Goal: Task Accomplishment & Management: Manage account settings

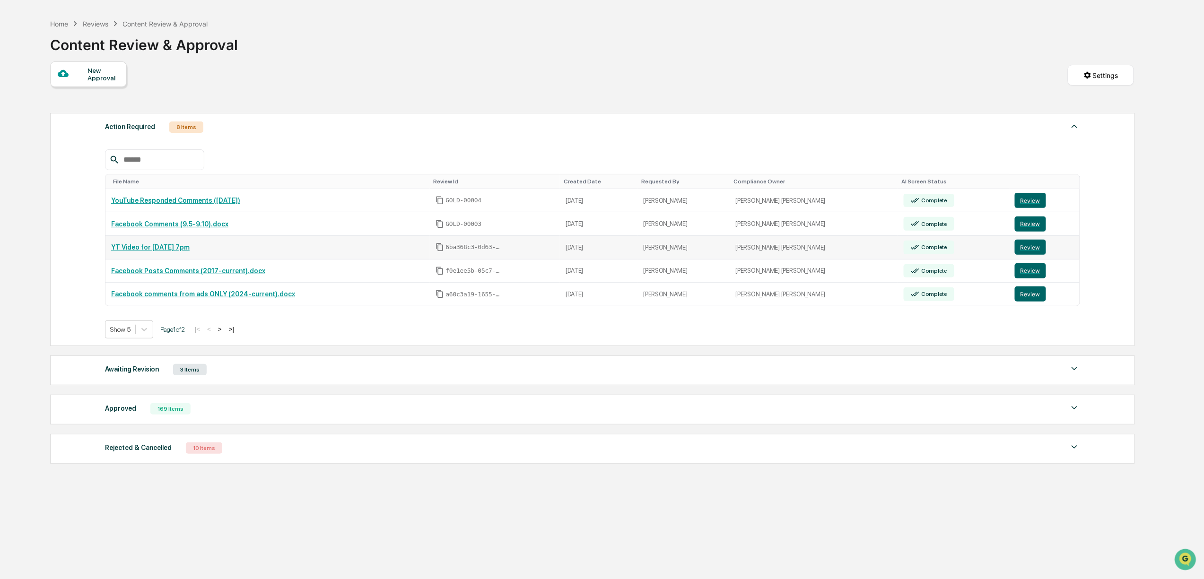
scroll to position [45, 0]
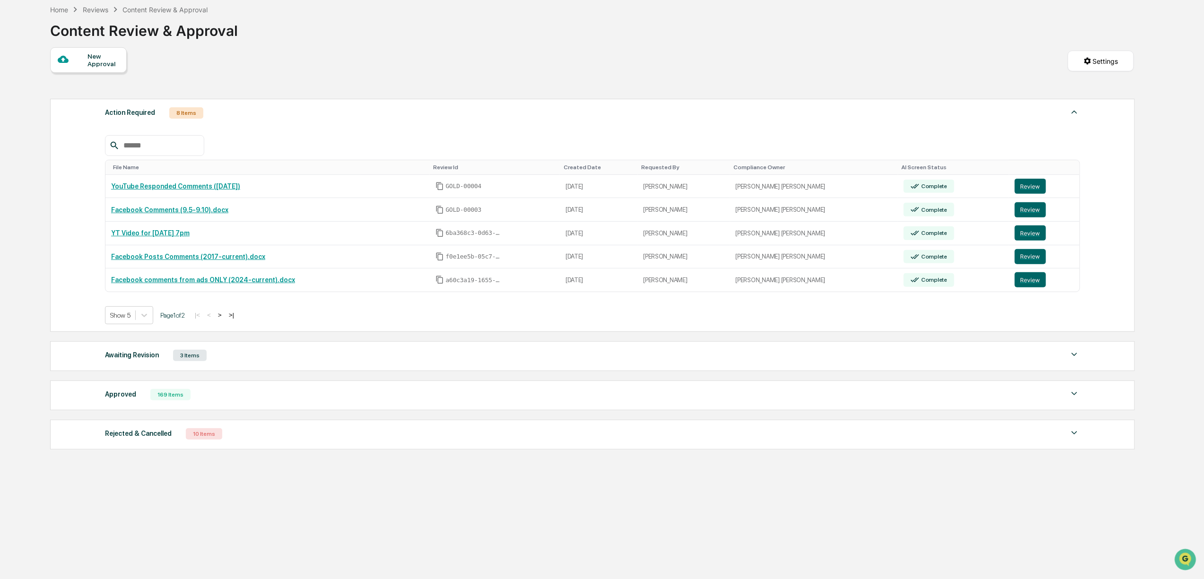
click at [225, 318] on button ">" at bounding box center [219, 315] width 9 height 8
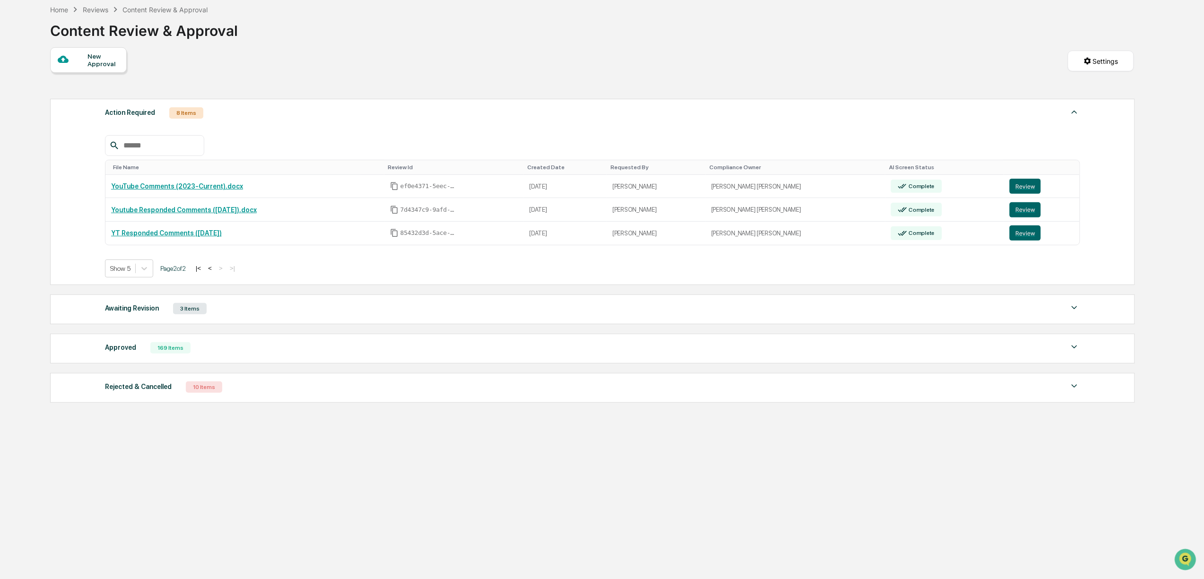
click at [214, 272] on button "<" at bounding box center [209, 268] width 9 height 8
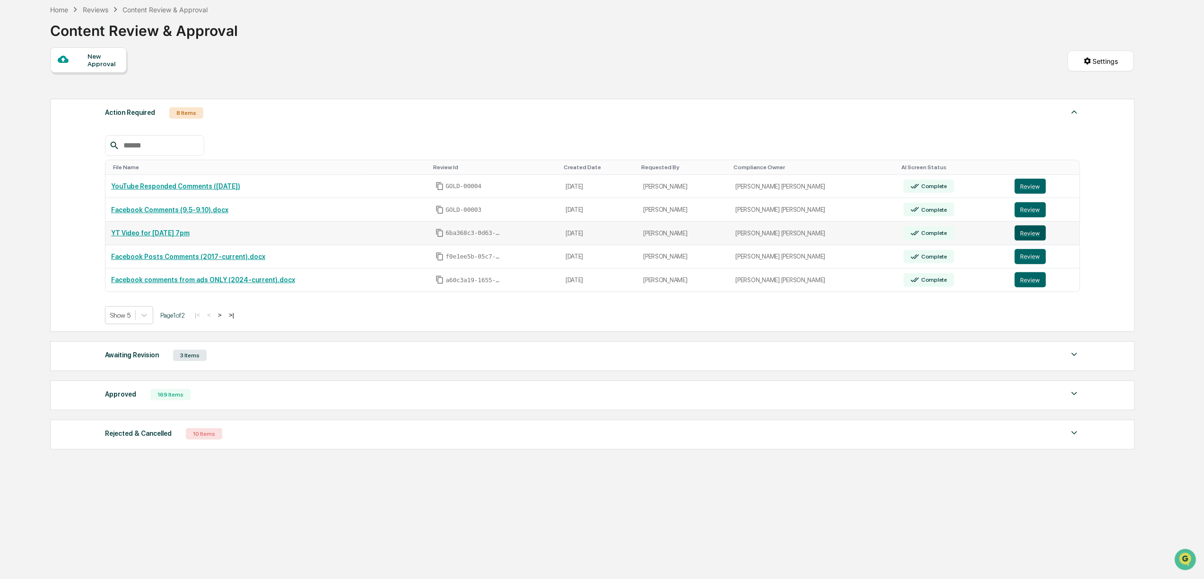
click at [1021, 233] on button "Review" at bounding box center [1029, 232] width 31 height 15
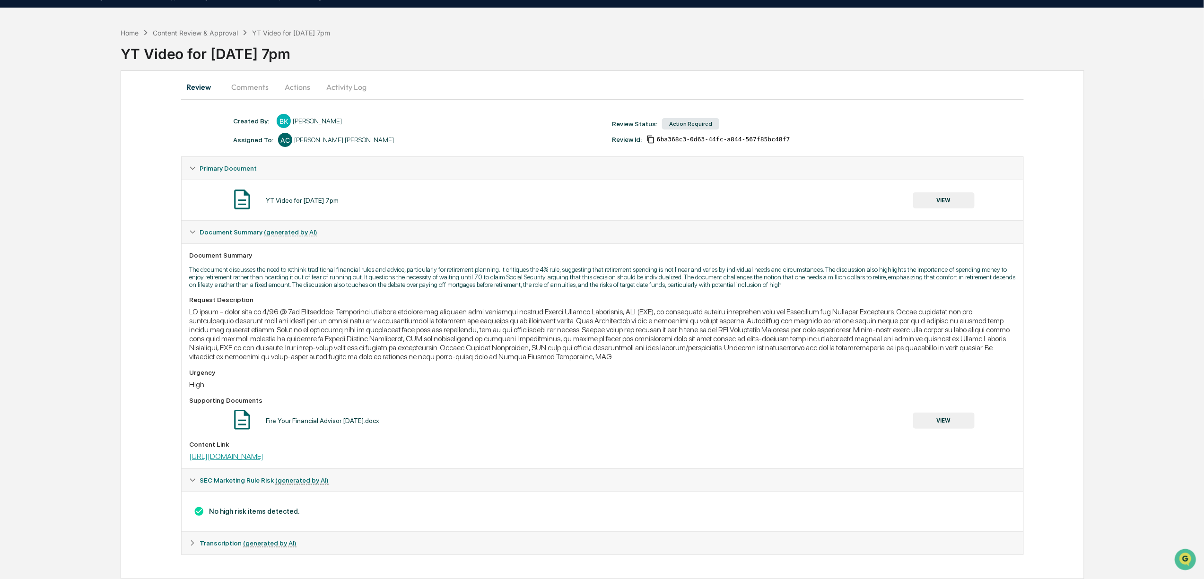
click at [263, 455] on link "[URL][DOMAIN_NAME]" at bounding box center [226, 456] width 74 height 9
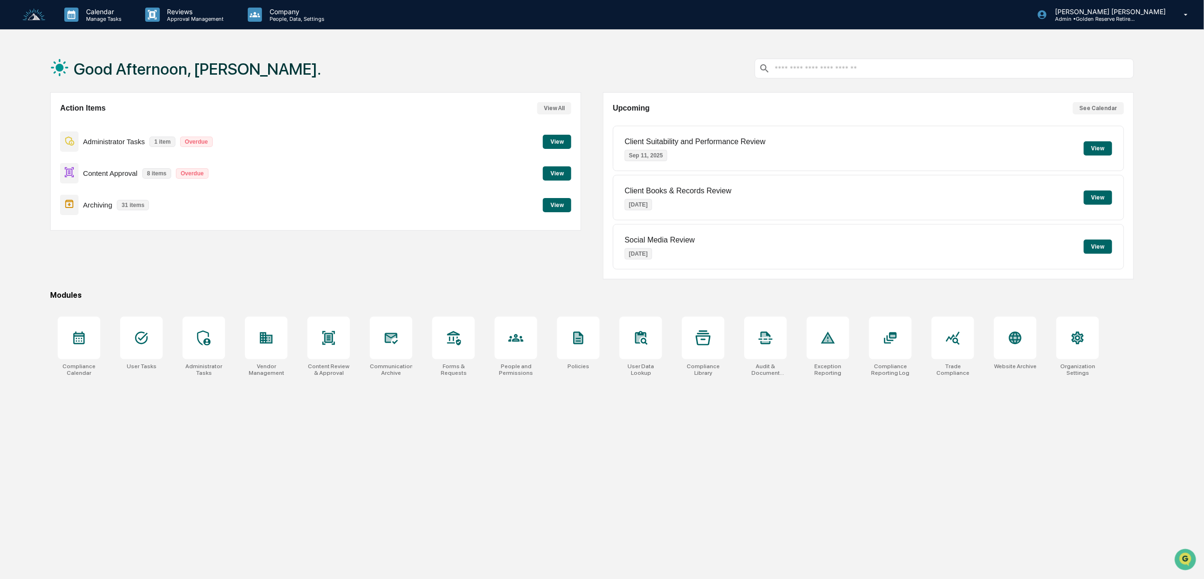
click at [560, 166] on button "View" at bounding box center [557, 173] width 28 height 14
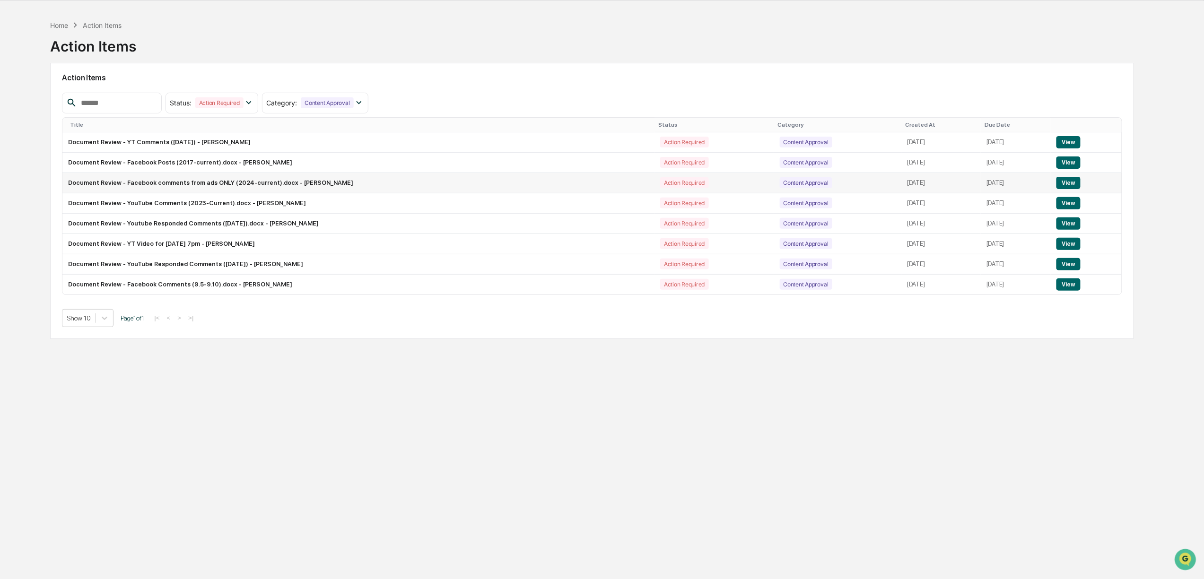
scroll to position [45, 0]
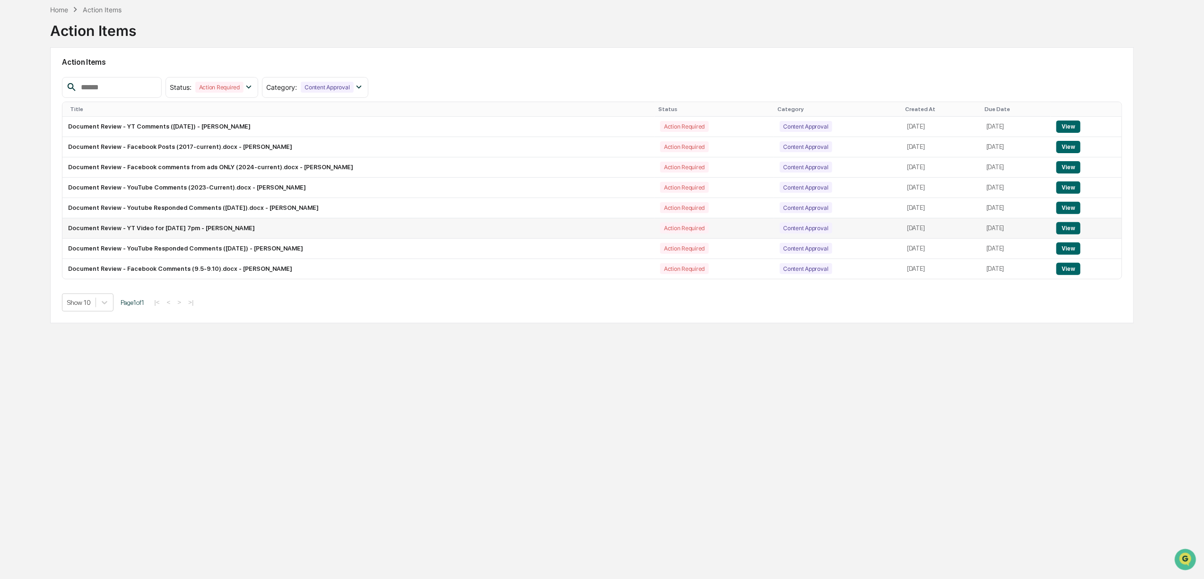
click at [1074, 230] on button "View" at bounding box center [1068, 228] width 24 height 12
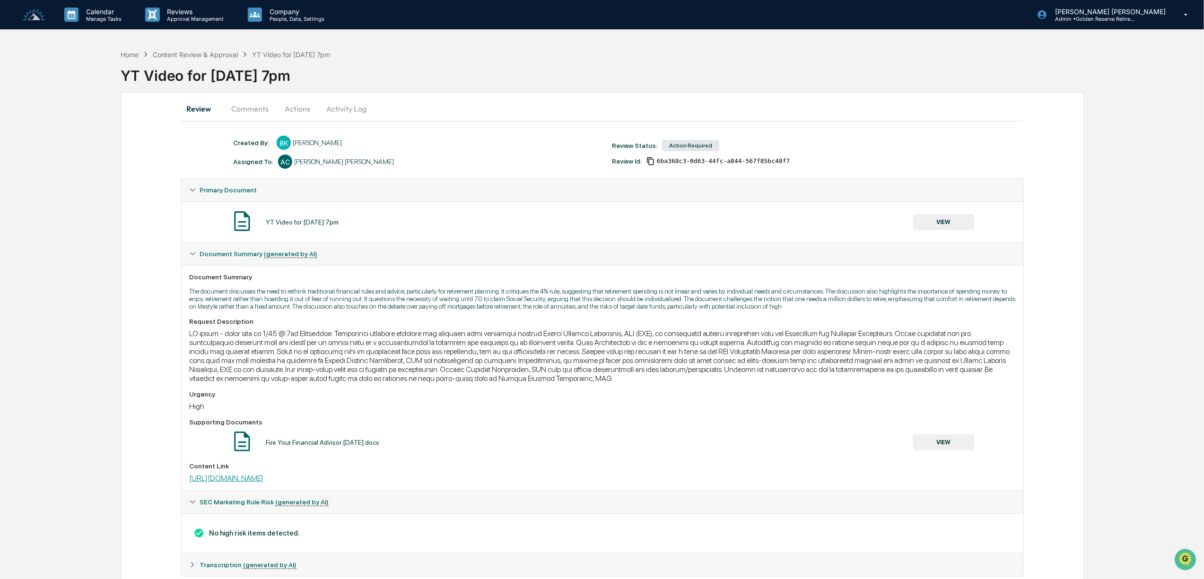
click at [263, 483] on link "[URL][DOMAIN_NAME]" at bounding box center [226, 478] width 74 height 9
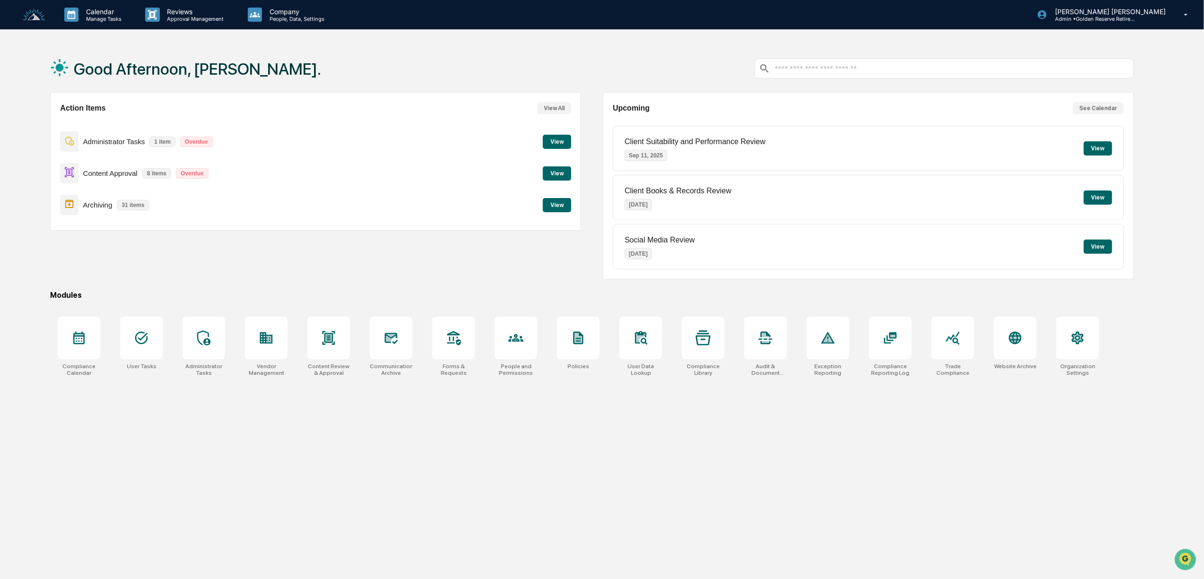
click at [555, 172] on button "View" at bounding box center [557, 173] width 28 height 14
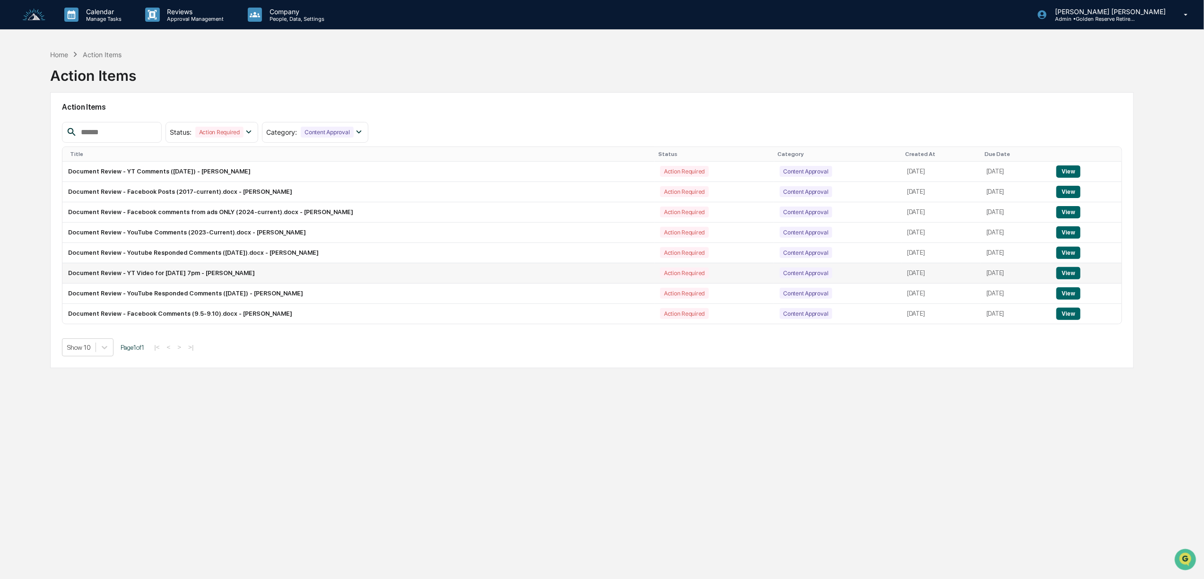
click at [1075, 276] on button "View" at bounding box center [1068, 273] width 24 height 12
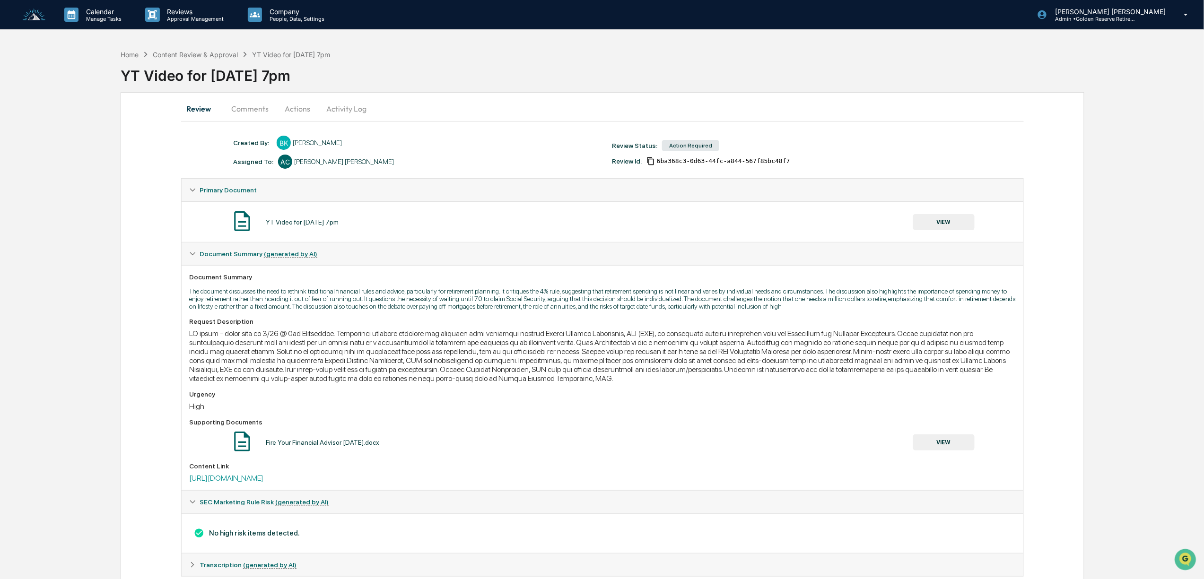
click at [297, 108] on button "Actions" at bounding box center [297, 108] width 43 height 23
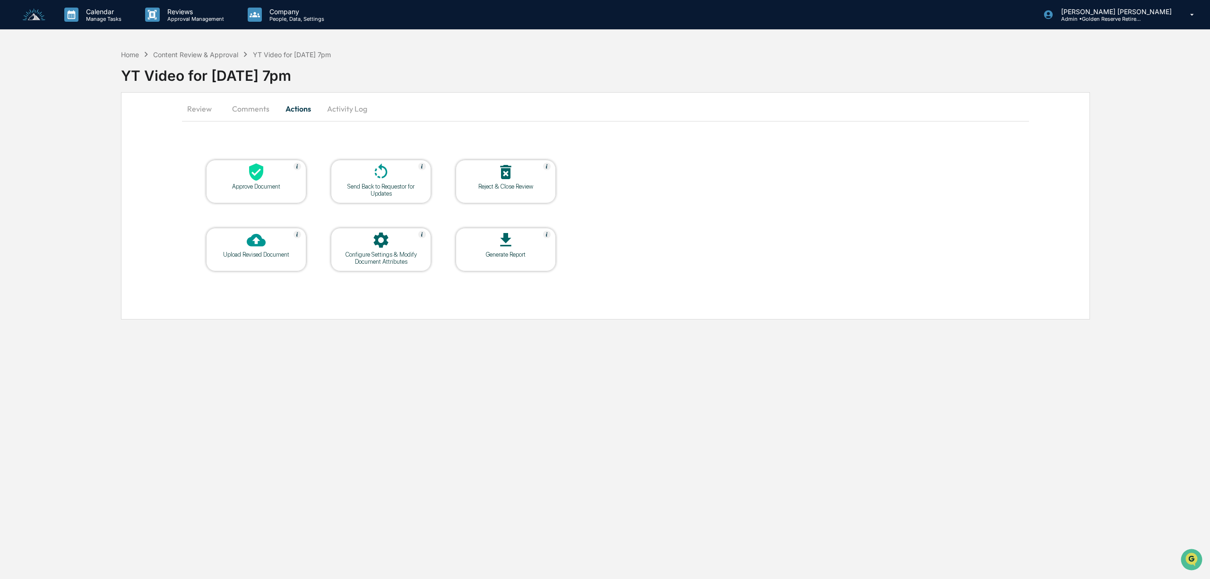
click at [266, 110] on button "Comments" at bounding box center [251, 108] width 52 height 23
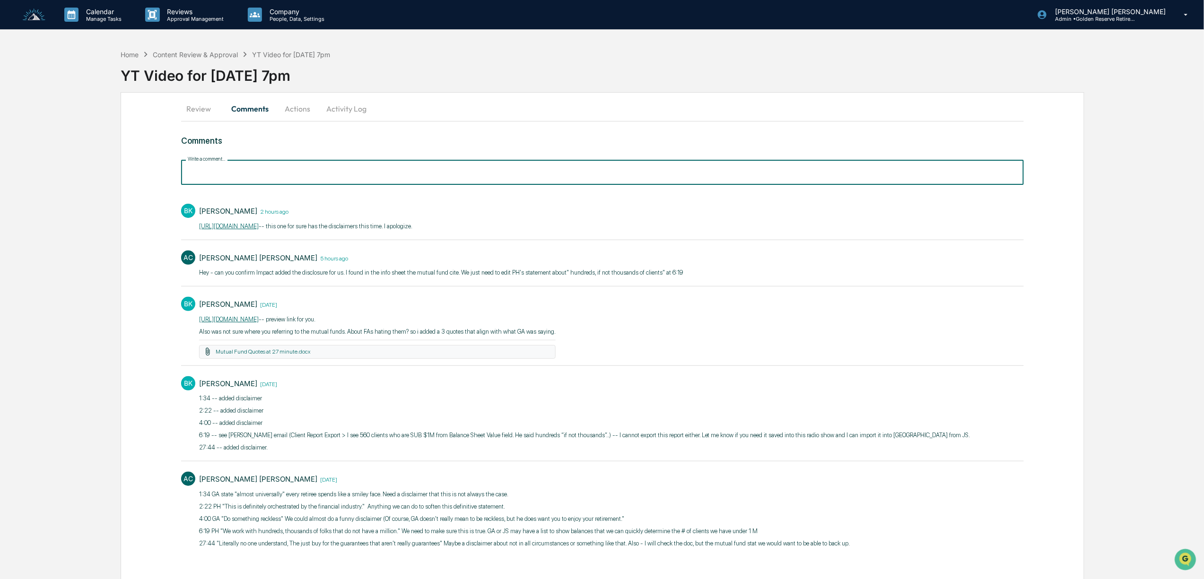
click at [277, 174] on input "Write a comment..." at bounding box center [602, 172] width 842 height 25
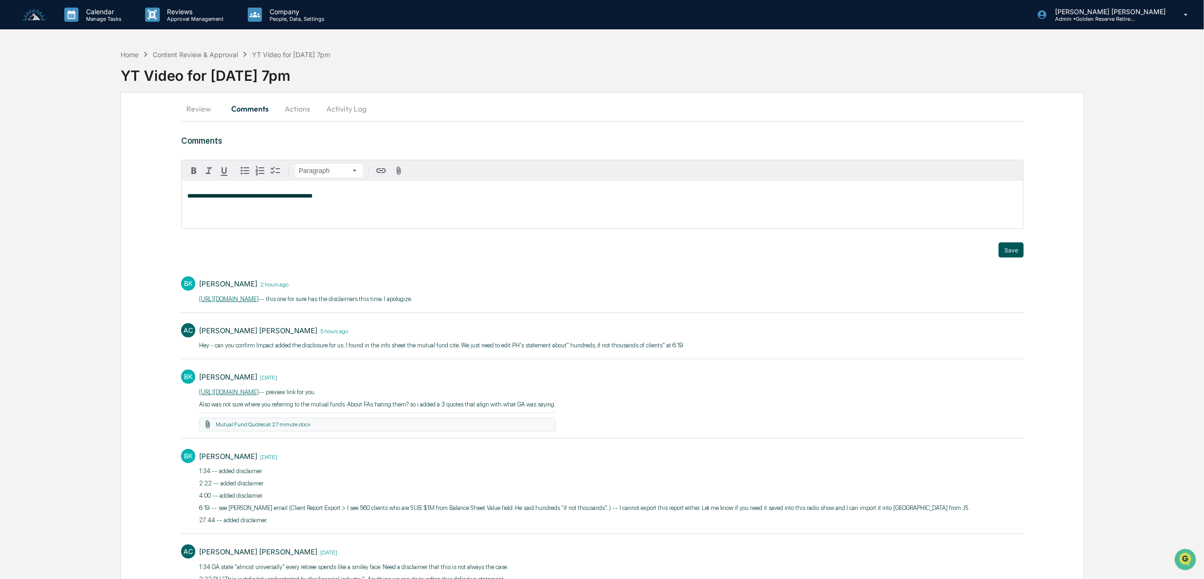
click at [1017, 253] on button "Save" at bounding box center [1010, 250] width 25 height 15
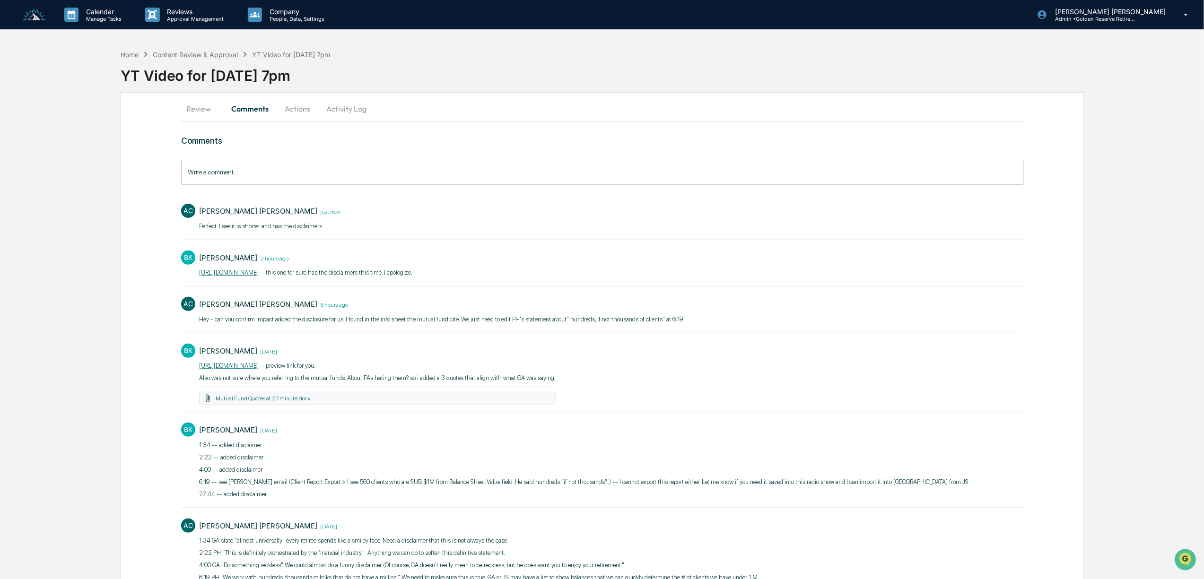
click at [290, 105] on button "Actions" at bounding box center [297, 108] width 43 height 23
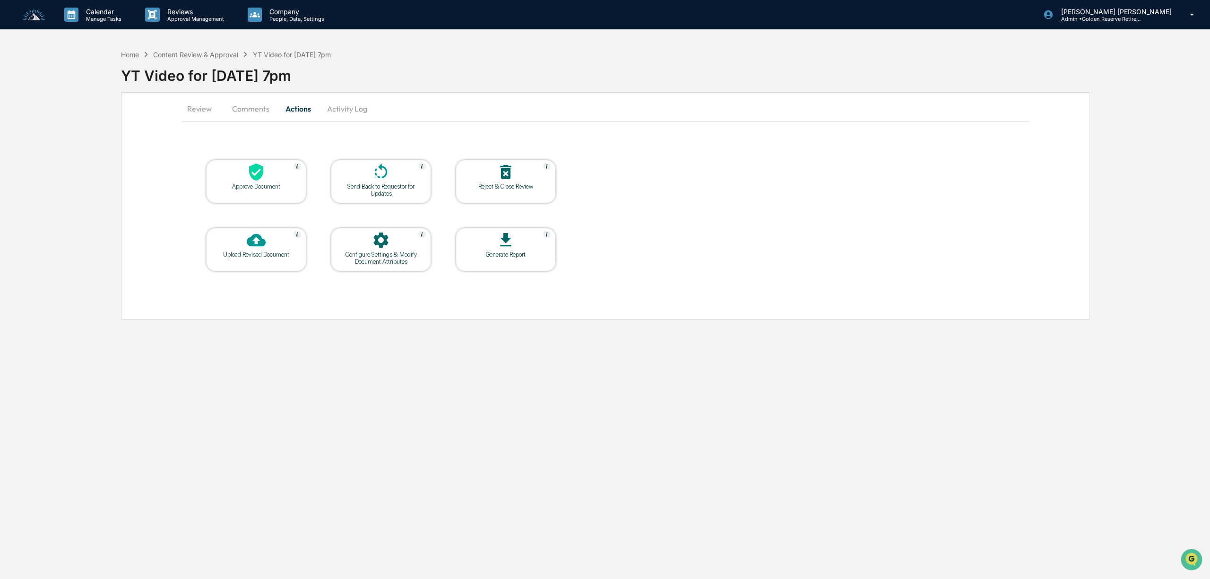
click at [254, 178] on icon at bounding box center [256, 172] width 14 height 17
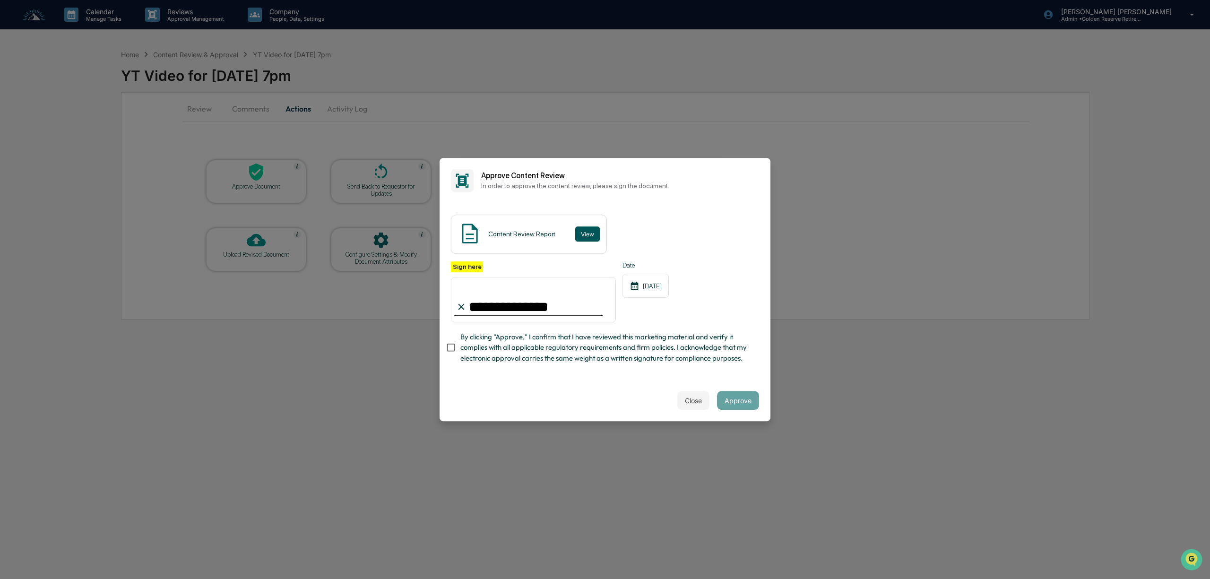
type input "**********"
click at [582, 229] on button "View" at bounding box center [587, 233] width 25 height 15
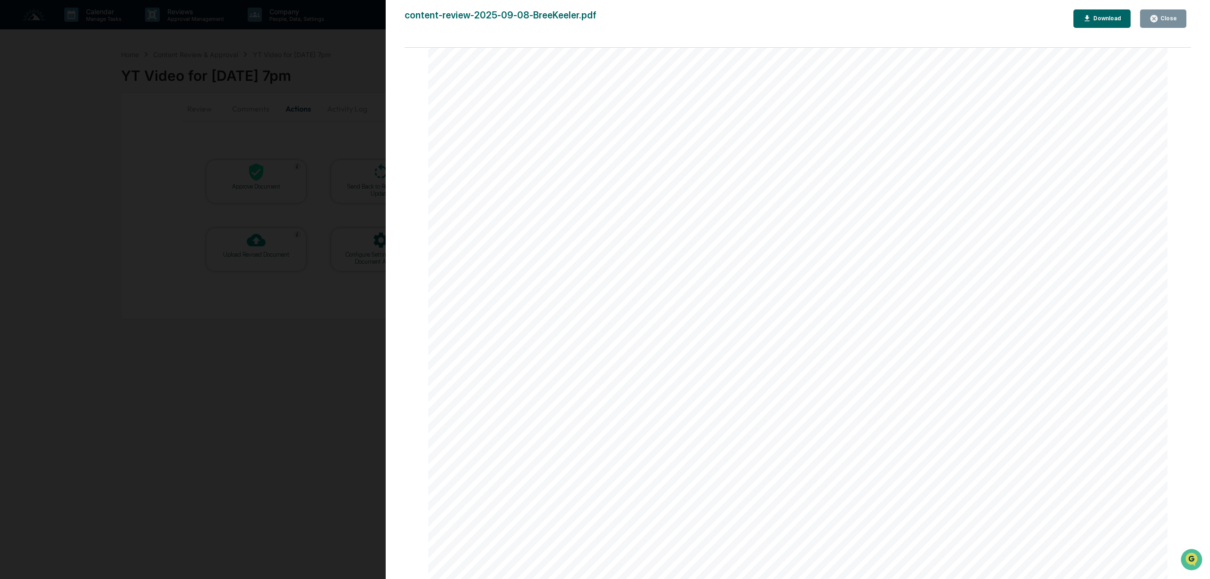
scroll to position [2269, 0]
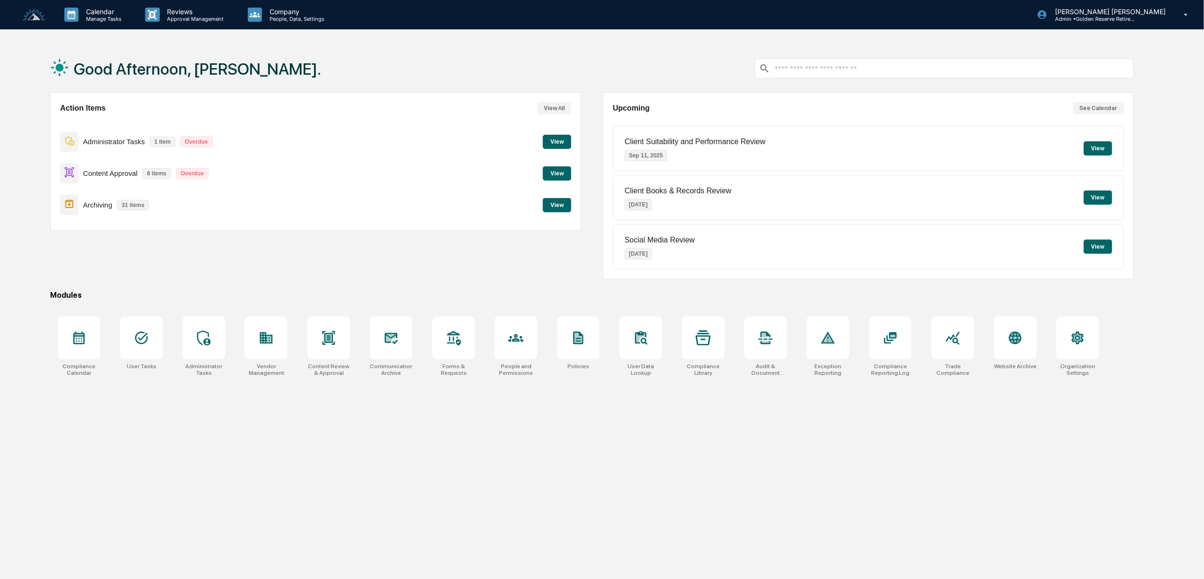
click at [555, 172] on button "View" at bounding box center [557, 173] width 28 height 14
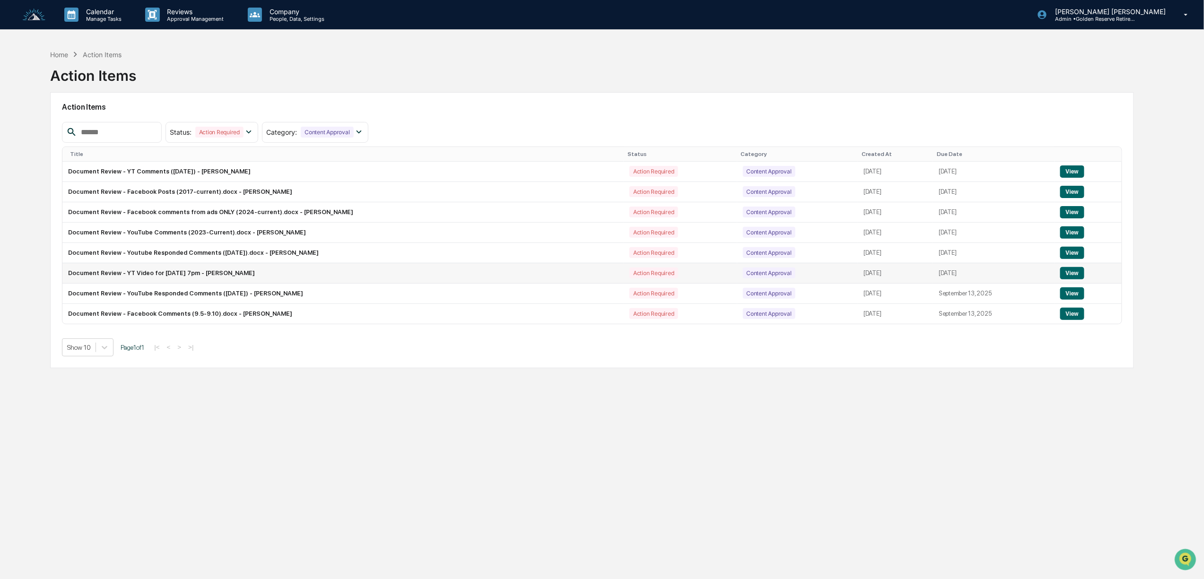
click at [250, 274] on td "Document Review - YT Video for [DATE] 7pm - [PERSON_NAME]" at bounding box center [342, 273] width 561 height 20
click at [1074, 277] on button "View" at bounding box center [1072, 273] width 24 height 12
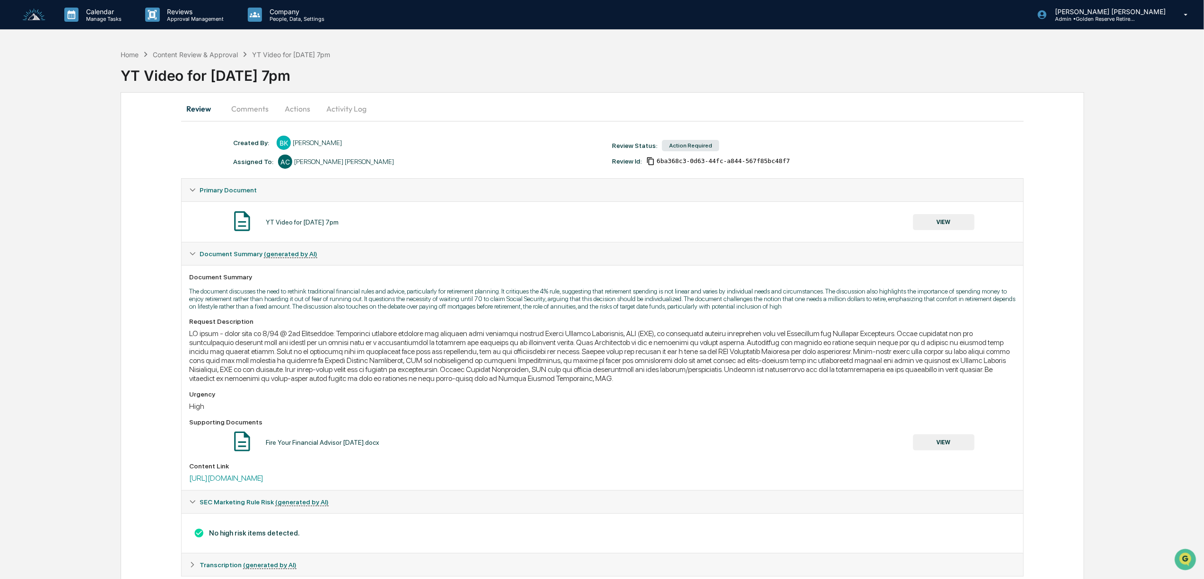
click at [300, 108] on button "Actions" at bounding box center [297, 108] width 43 height 23
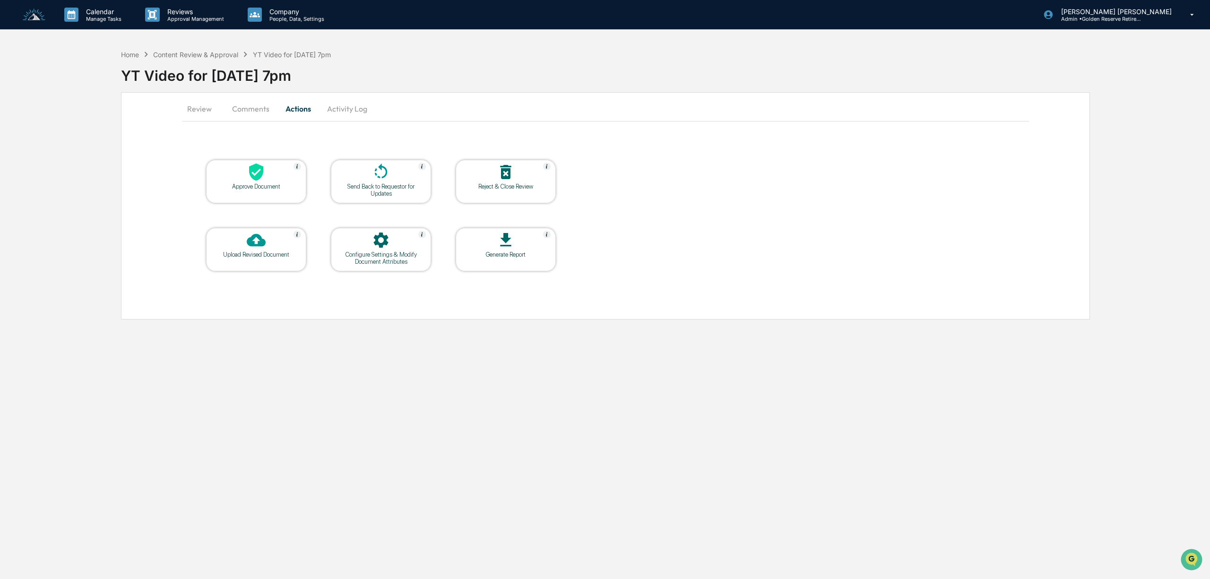
click at [257, 186] on div "Approve Document" at bounding box center [256, 186] width 85 height 7
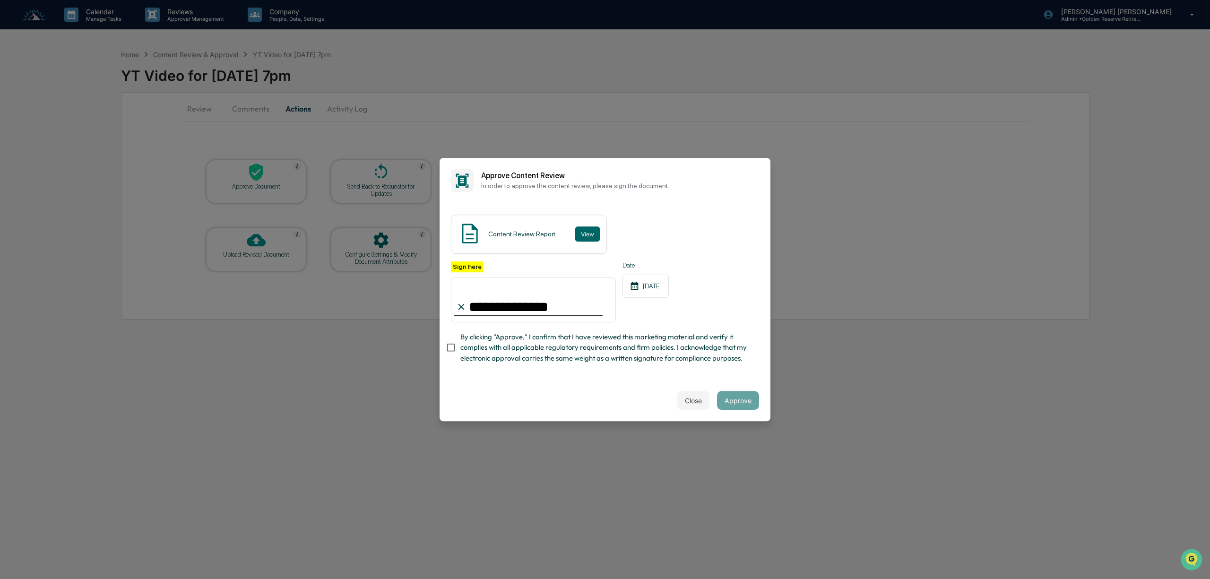
type input "**********"
click at [748, 401] on button "Approve" at bounding box center [738, 400] width 42 height 19
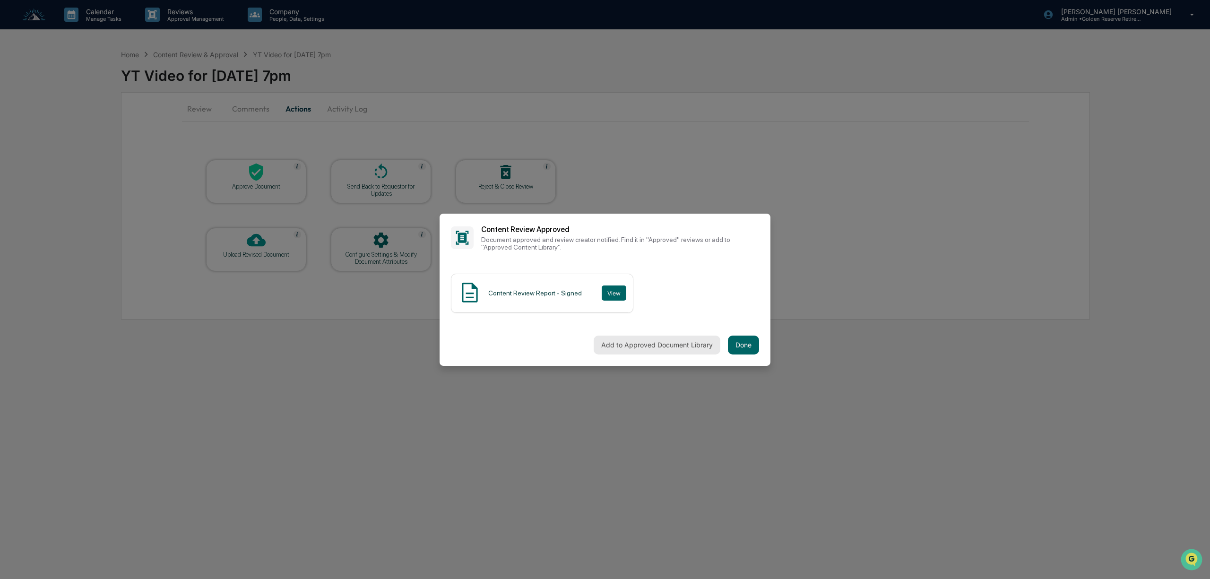
click at [647, 341] on button "Add to Approved Document Library" at bounding box center [657, 345] width 127 height 19
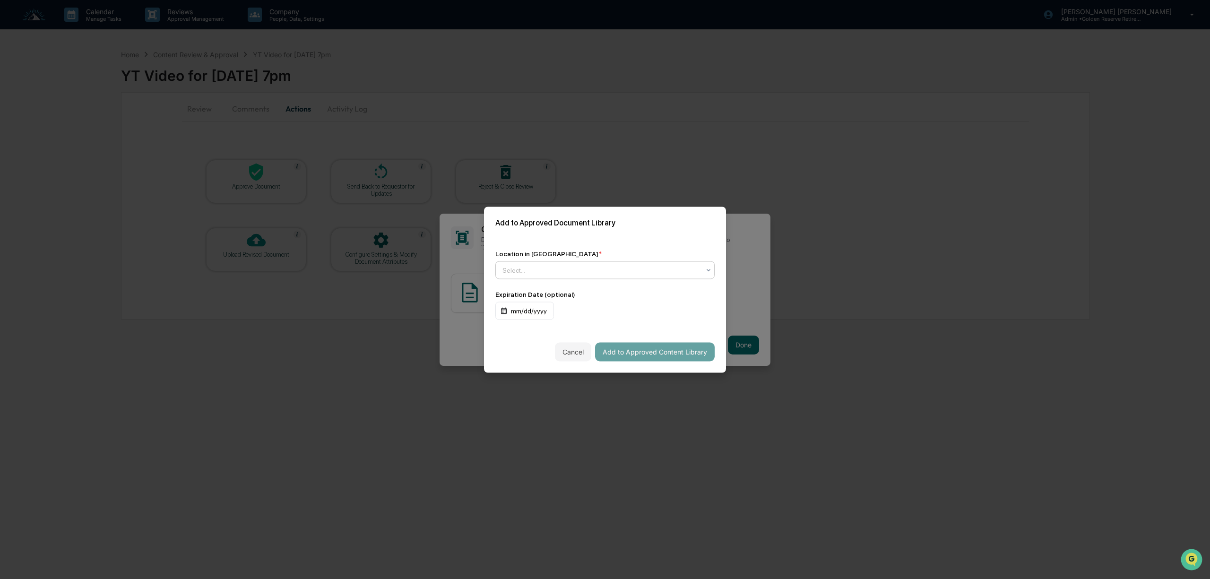
click at [556, 269] on div at bounding box center [602, 269] width 198 height 9
click at [566, 309] on div "↳ Marketing Compliance Logs" at bounding box center [605, 311] width 218 height 19
click at [515, 308] on div "mm/dd/yyyy" at bounding box center [524, 311] width 59 height 18
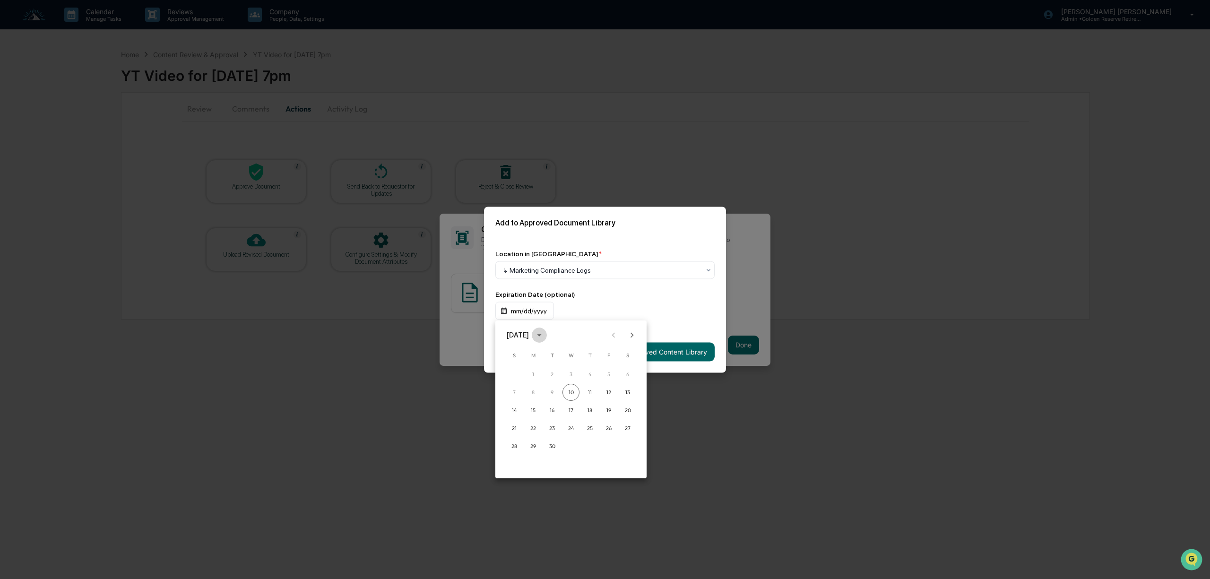
click at [545, 330] on icon "calendar view is open, switch to year view" at bounding box center [539, 335] width 10 height 10
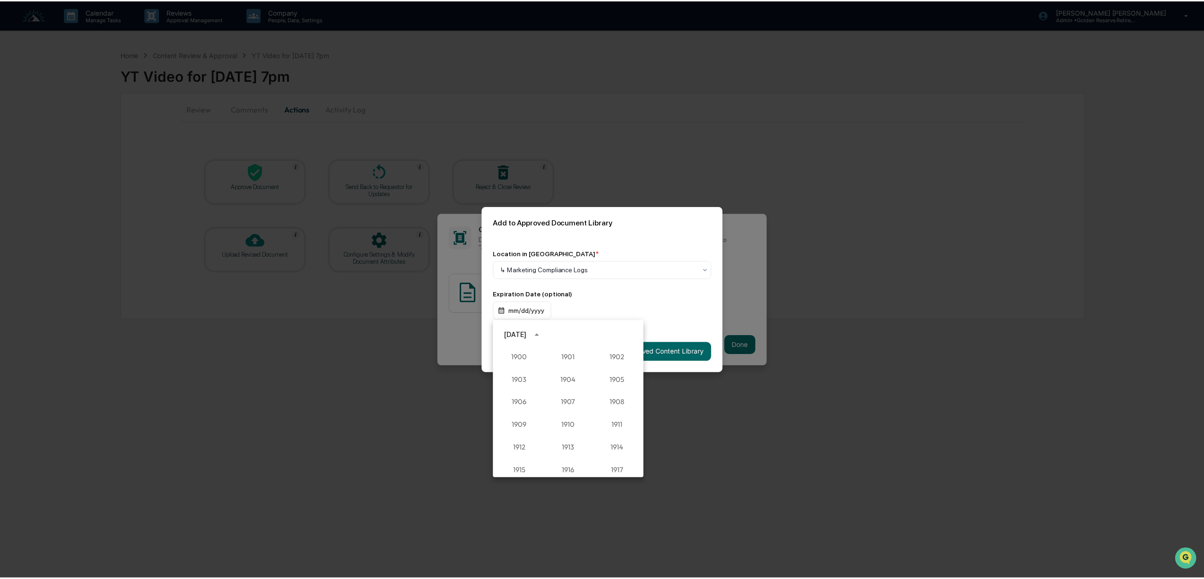
scroll to position [875, 0]
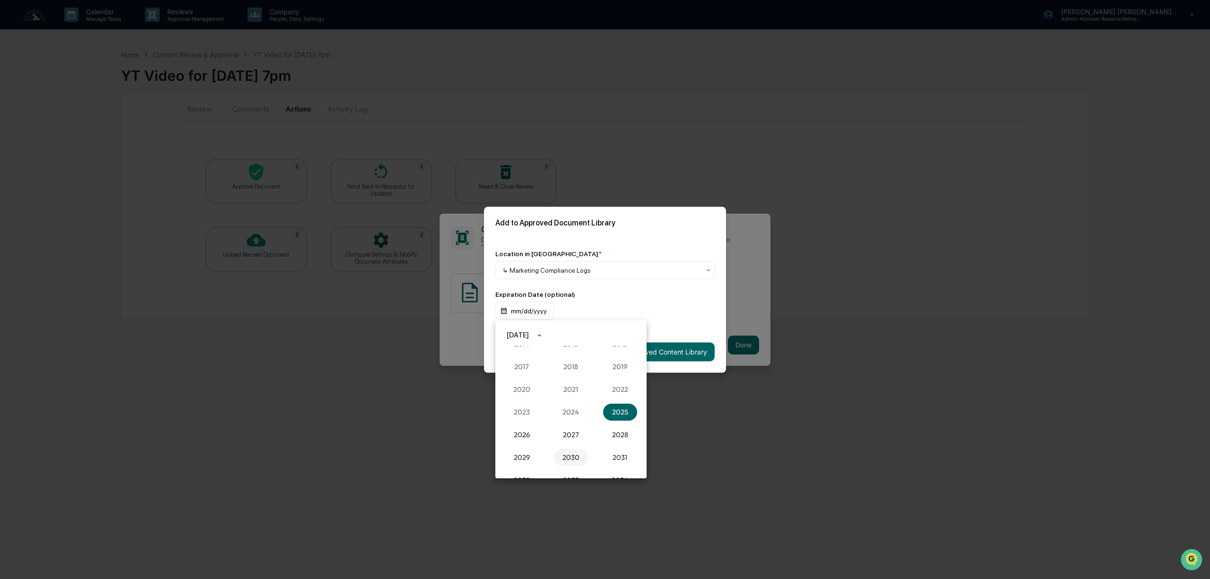
click at [573, 456] on button "2030" at bounding box center [571, 457] width 34 height 17
click at [623, 404] on button "Sep" at bounding box center [620, 407] width 34 height 17
click at [549, 392] on button "10" at bounding box center [552, 392] width 17 height 17
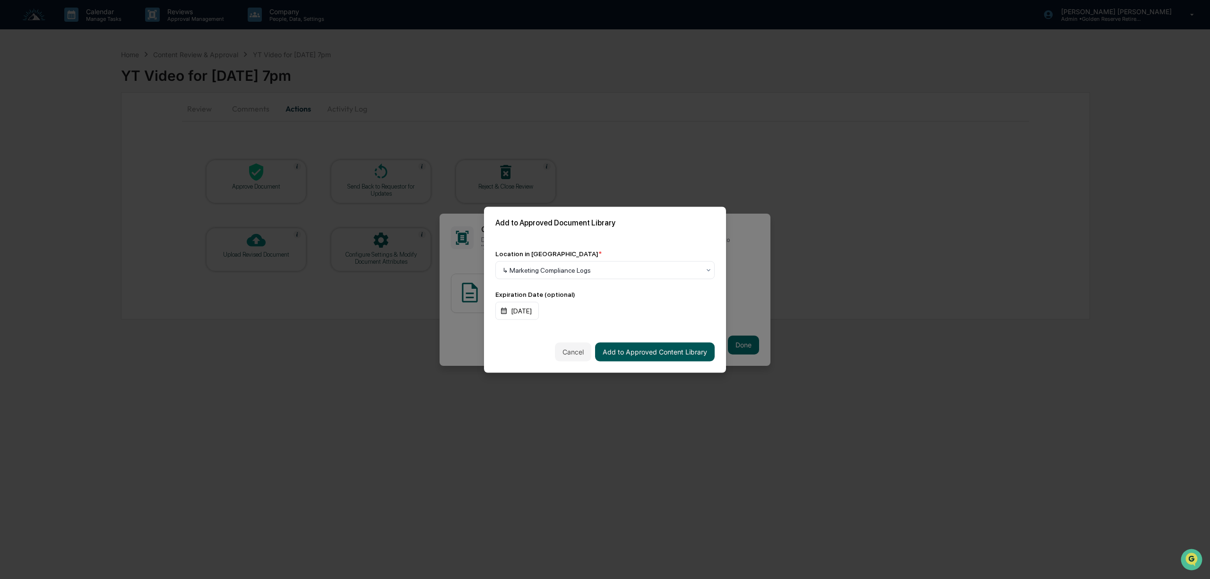
click at [660, 350] on button "Add to Approved Content Library" at bounding box center [655, 351] width 120 height 19
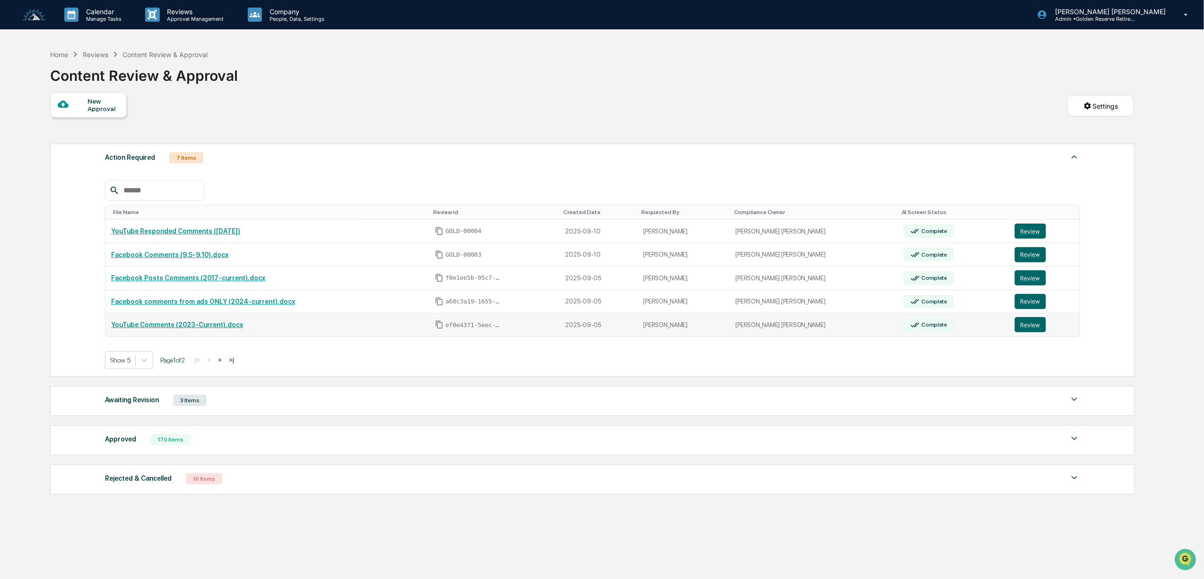
scroll to position [45, 0]
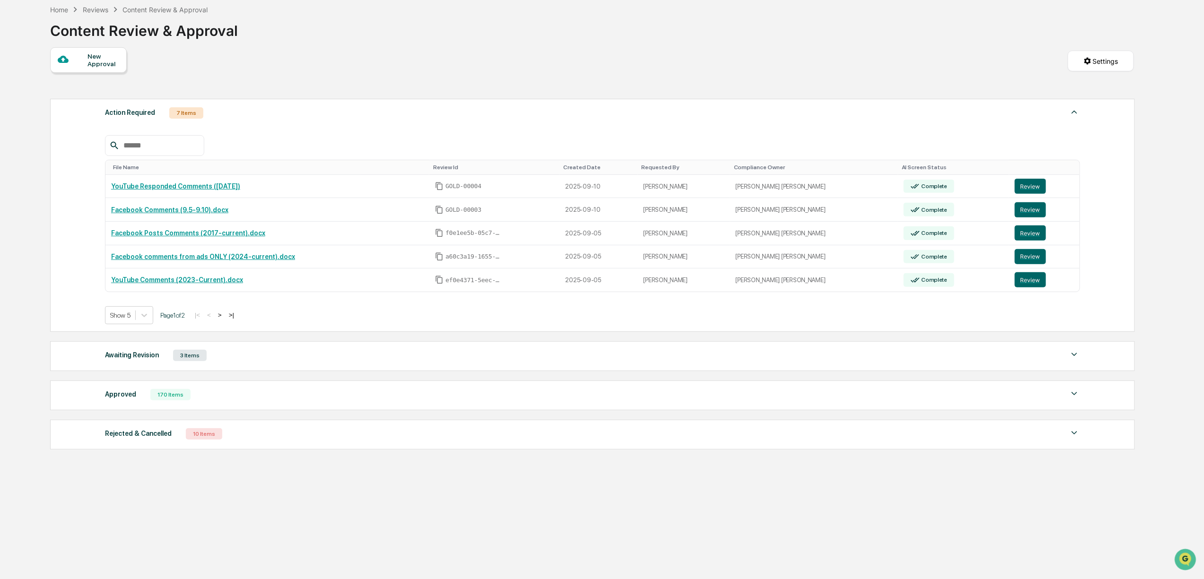
click at [225, 319] on button ">" at bounding box center [219, 315] width 9 height 8
